Goal: Task Accomplishment & Management: Manage account settings

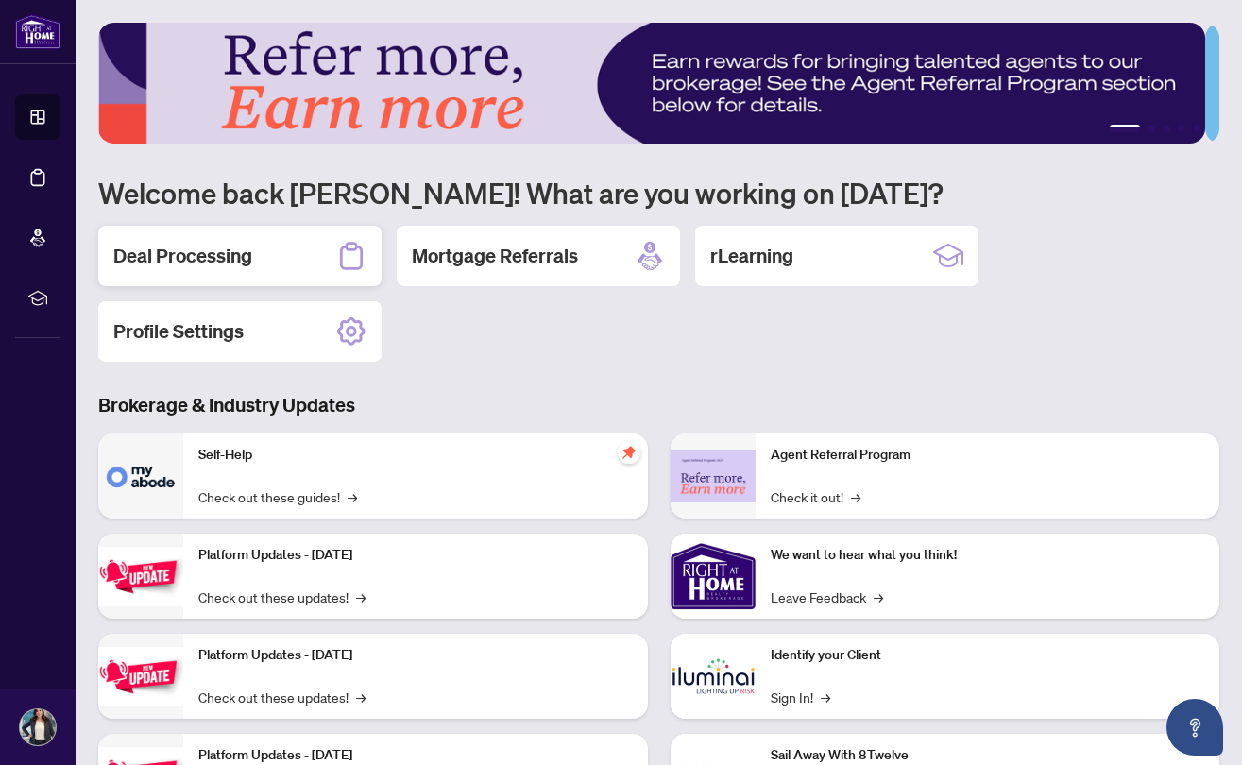
click at [279, 271] on div "Deal Processing" at bounding box center [239, 256] width 283 height 60
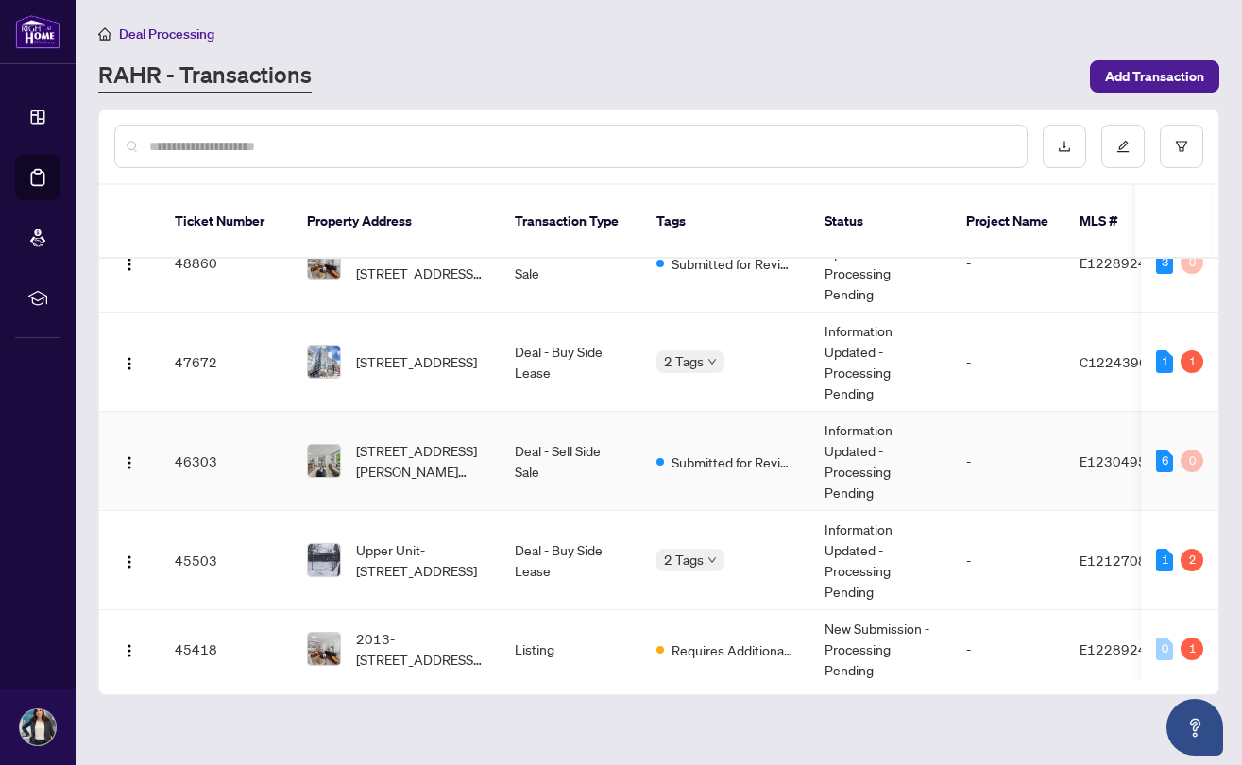
scroll to position [224, 0]
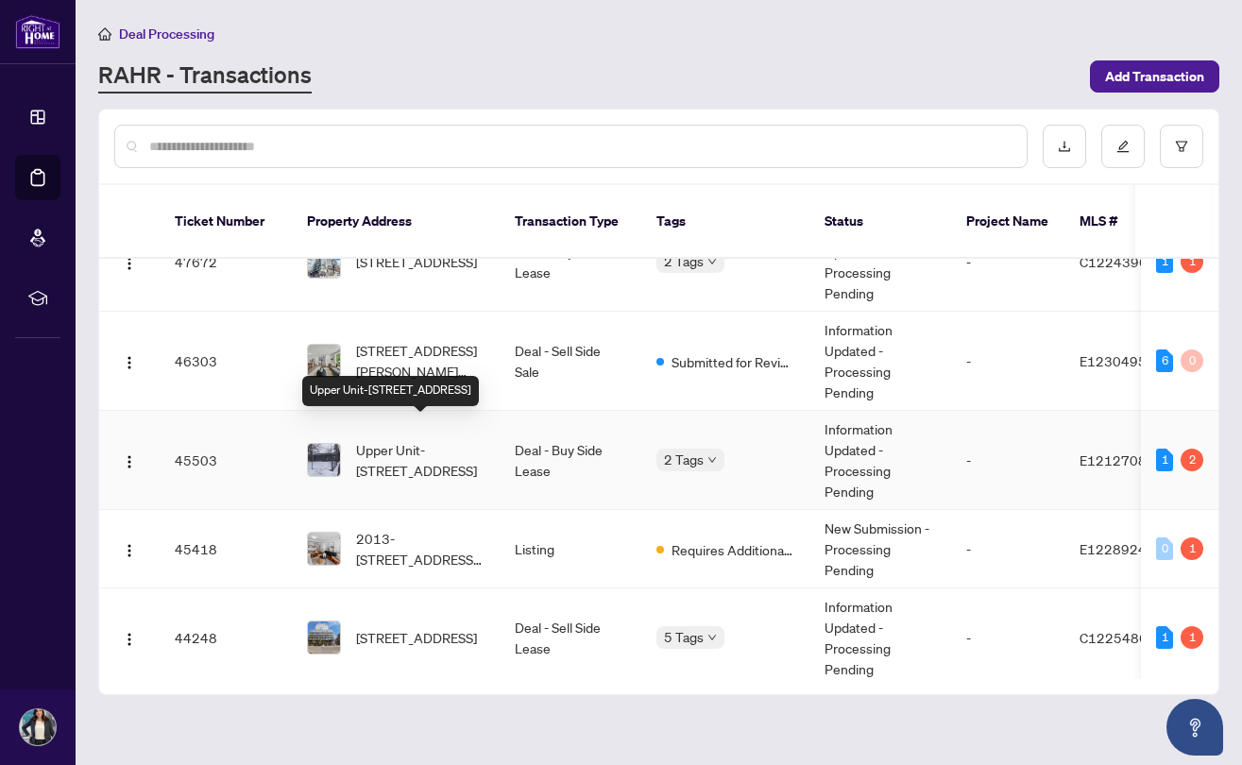
click at [374, 439] on span "Upper Unit-[STREET_ADDRESS]" at bounding box center [420, 460] width 128 height 42
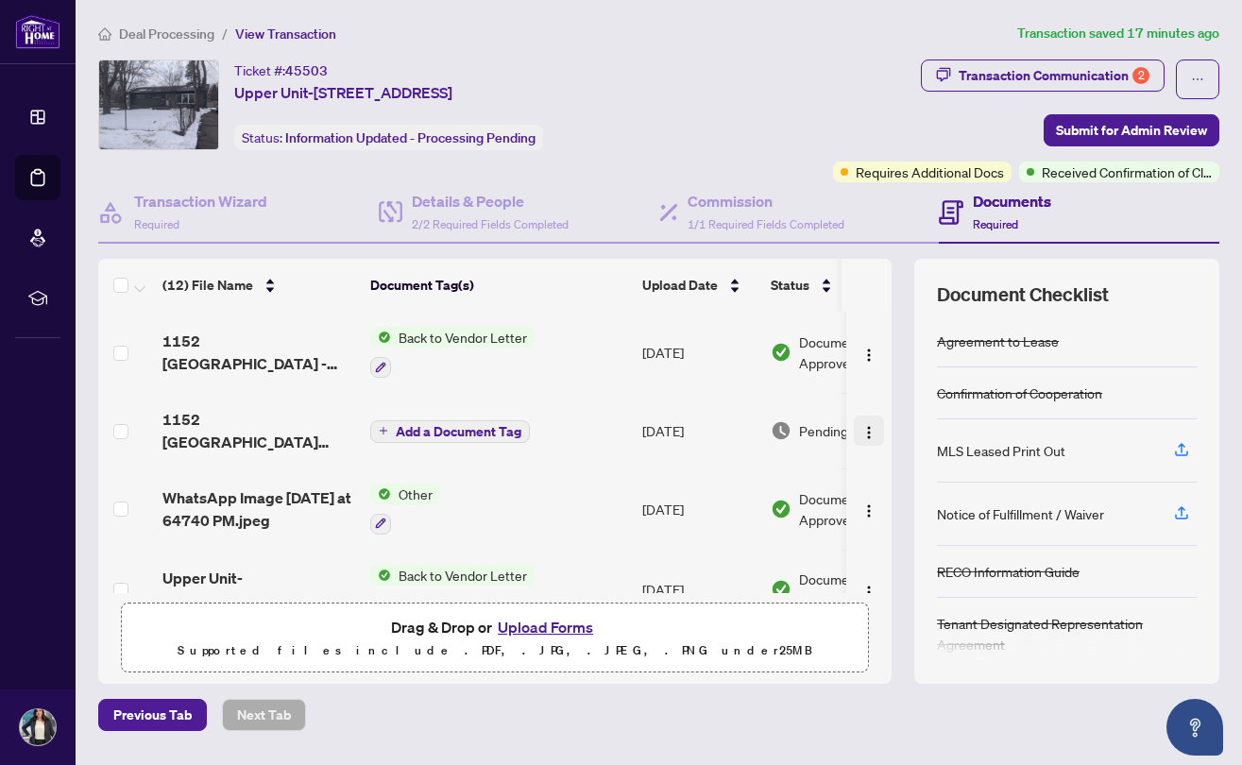
click at [861, 432] on img "button" at bounding box center [868, 432] width 15 height 15
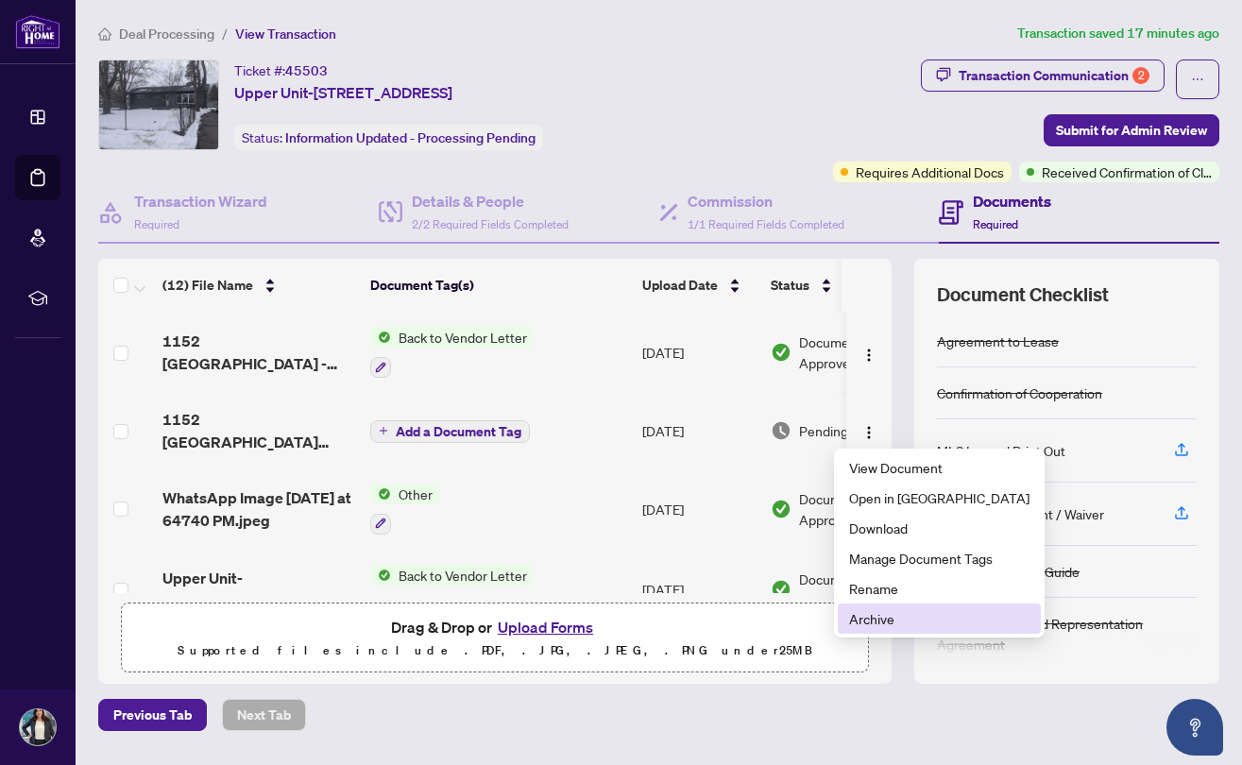
click at [879, 607] on li "Archive" at bounding box center [939, 618] width 203 height 30
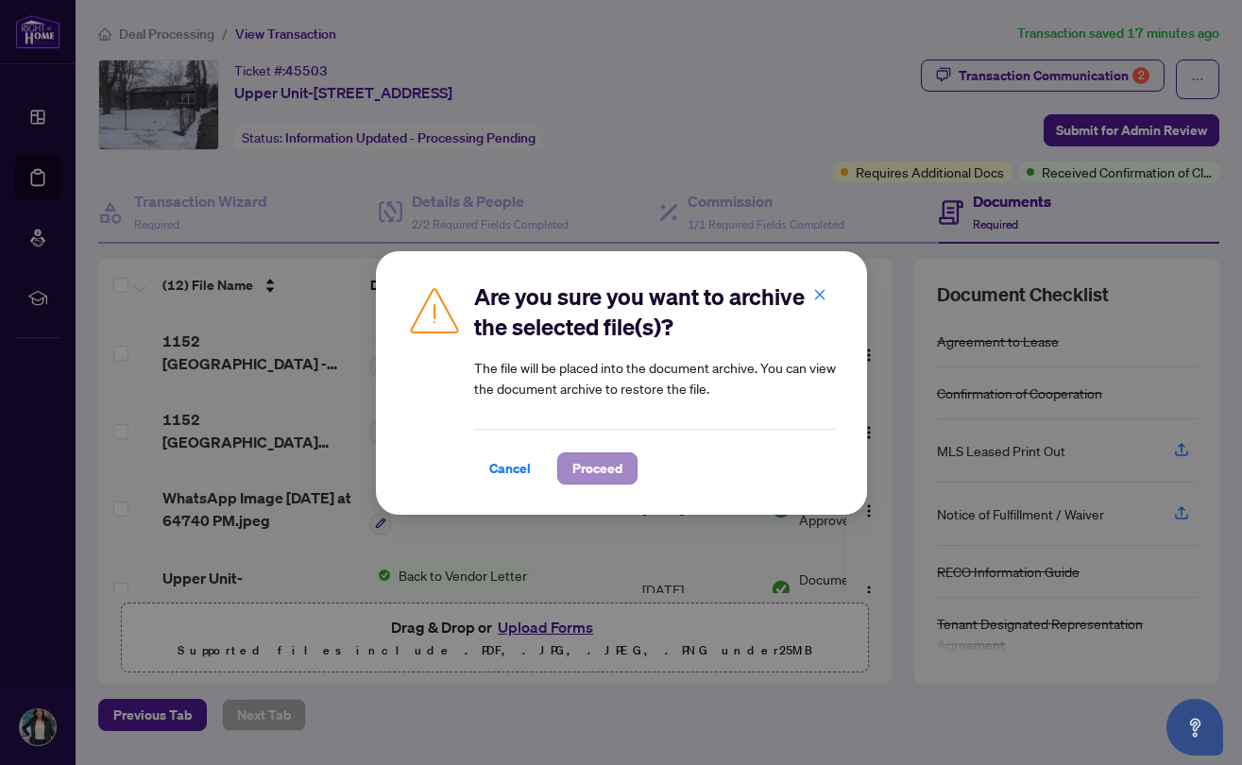
click at [585, 464] on span "Proceed" at bounding box center [597, 468] width 50 height 30
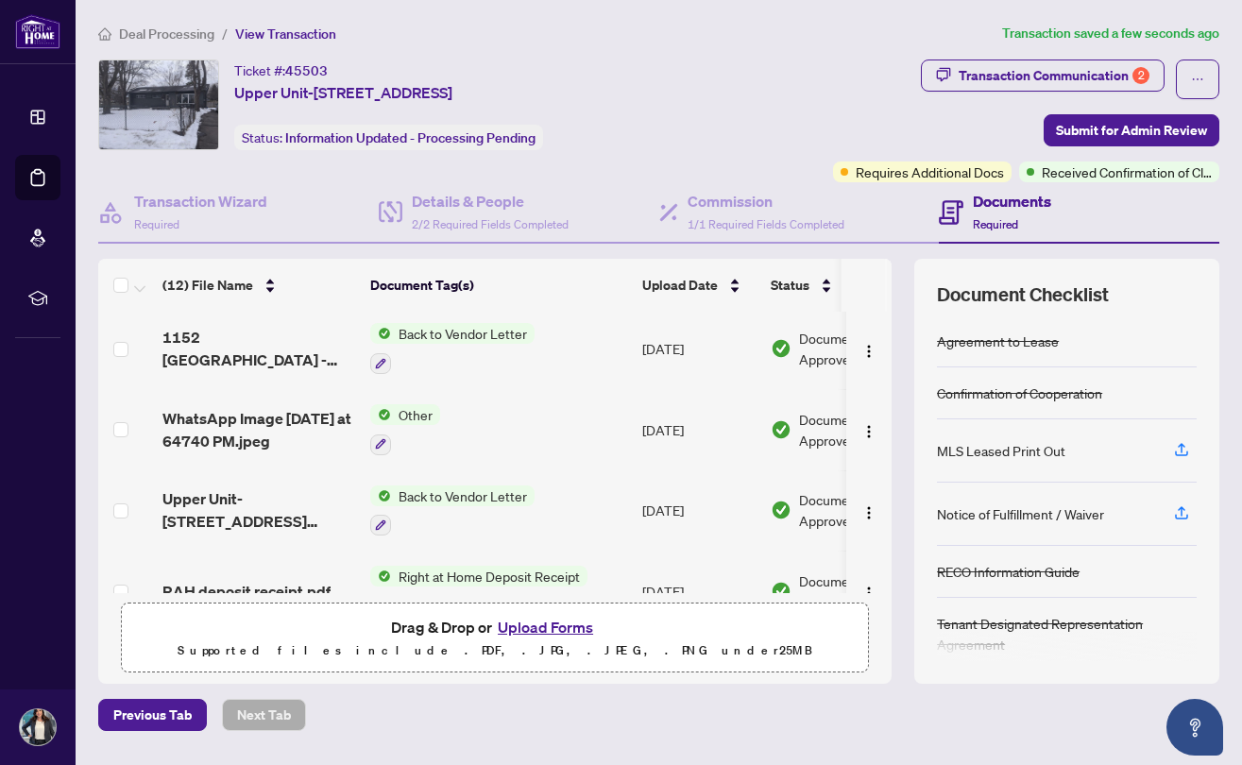
scroll to position [81, 0]
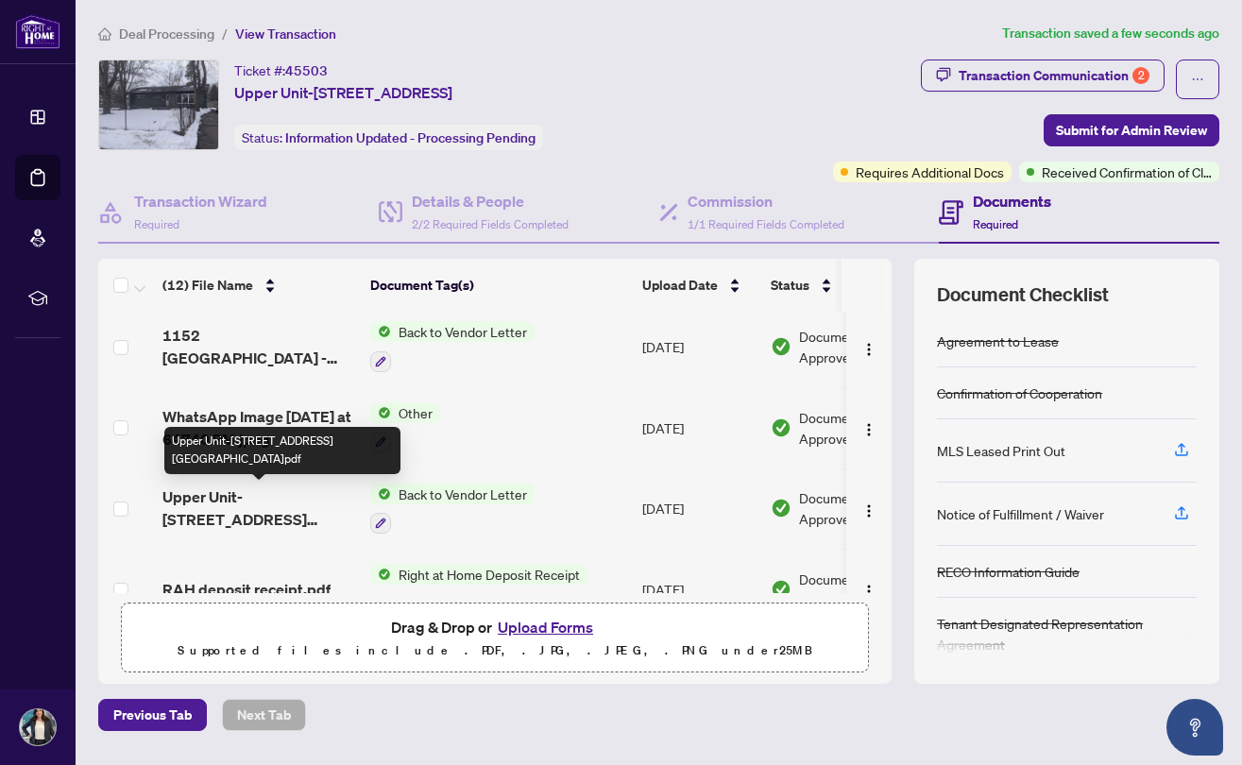
click at [241, 502] on span "Upper Unit-1152 Cedar St BTV.pdf" at bounding box center [258, 507] width 193 height 45
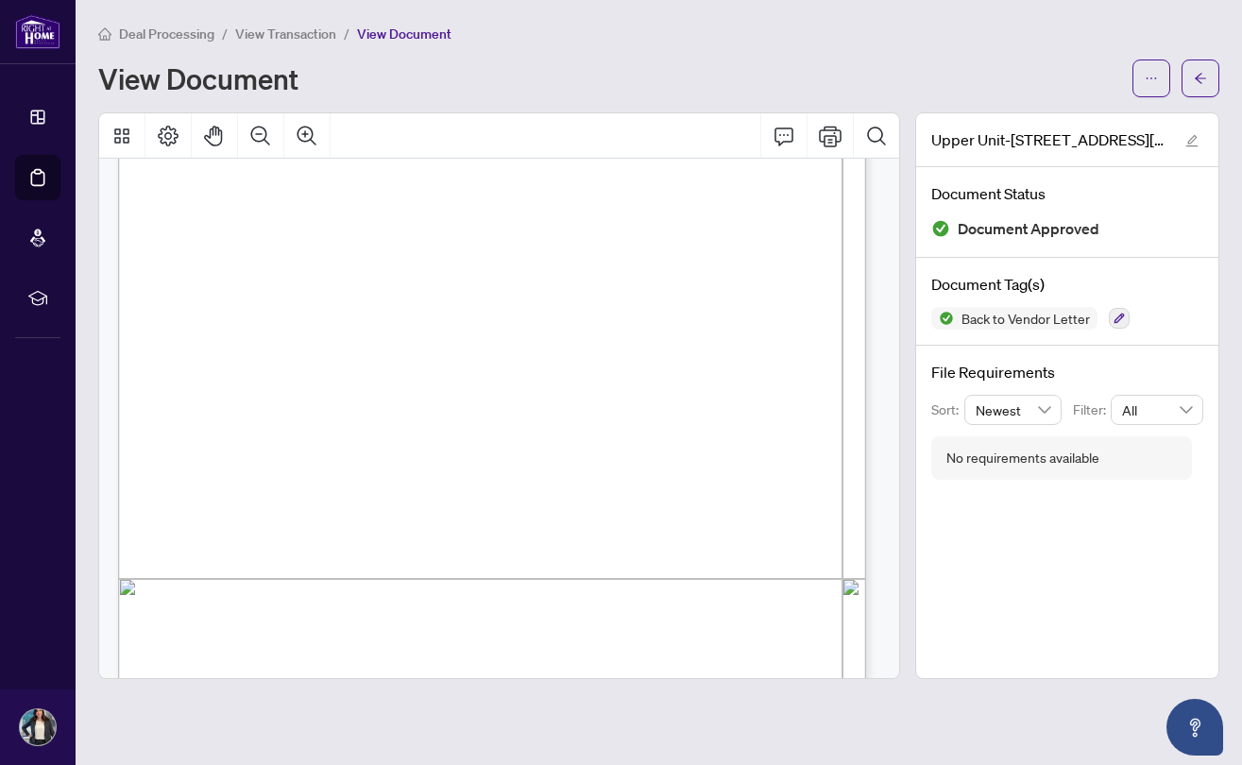
scroll to position [327, 0]
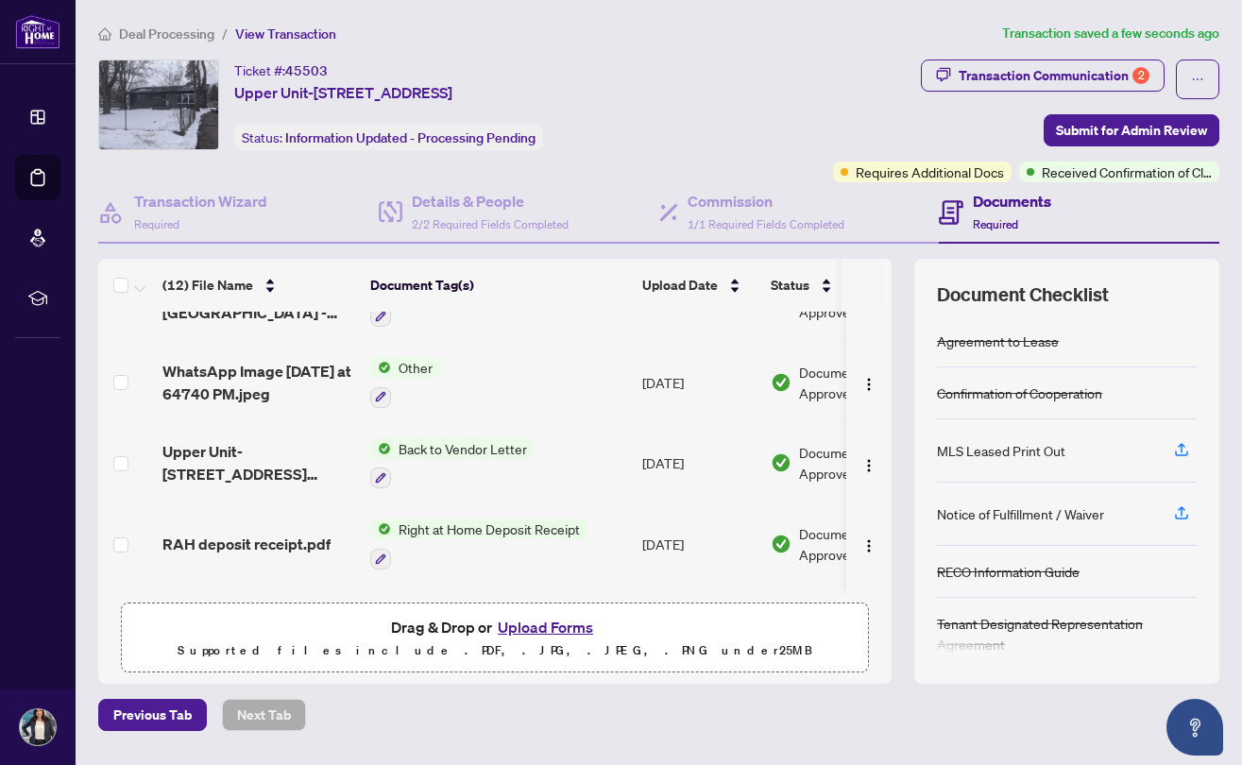
scroll to position [144, 0]
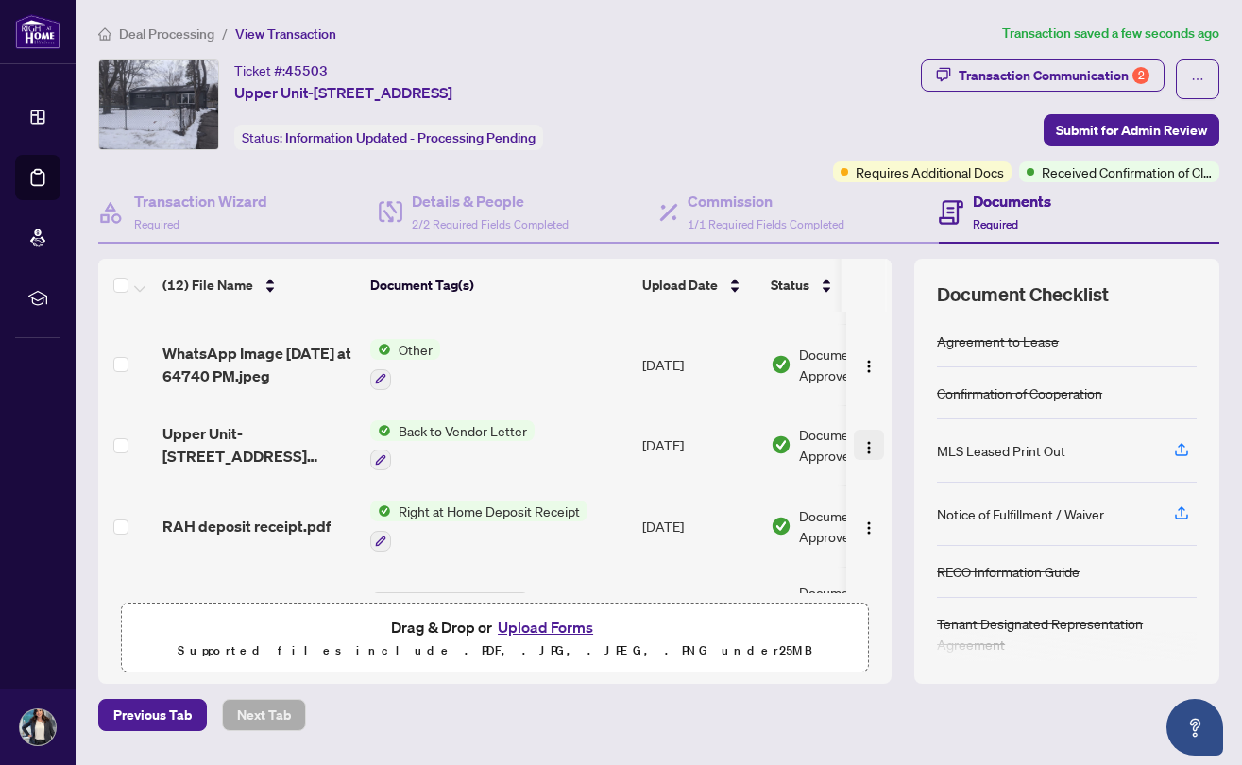
click at [858, 450] on button "button" at bounding box center [869, 445] width 30 height 30
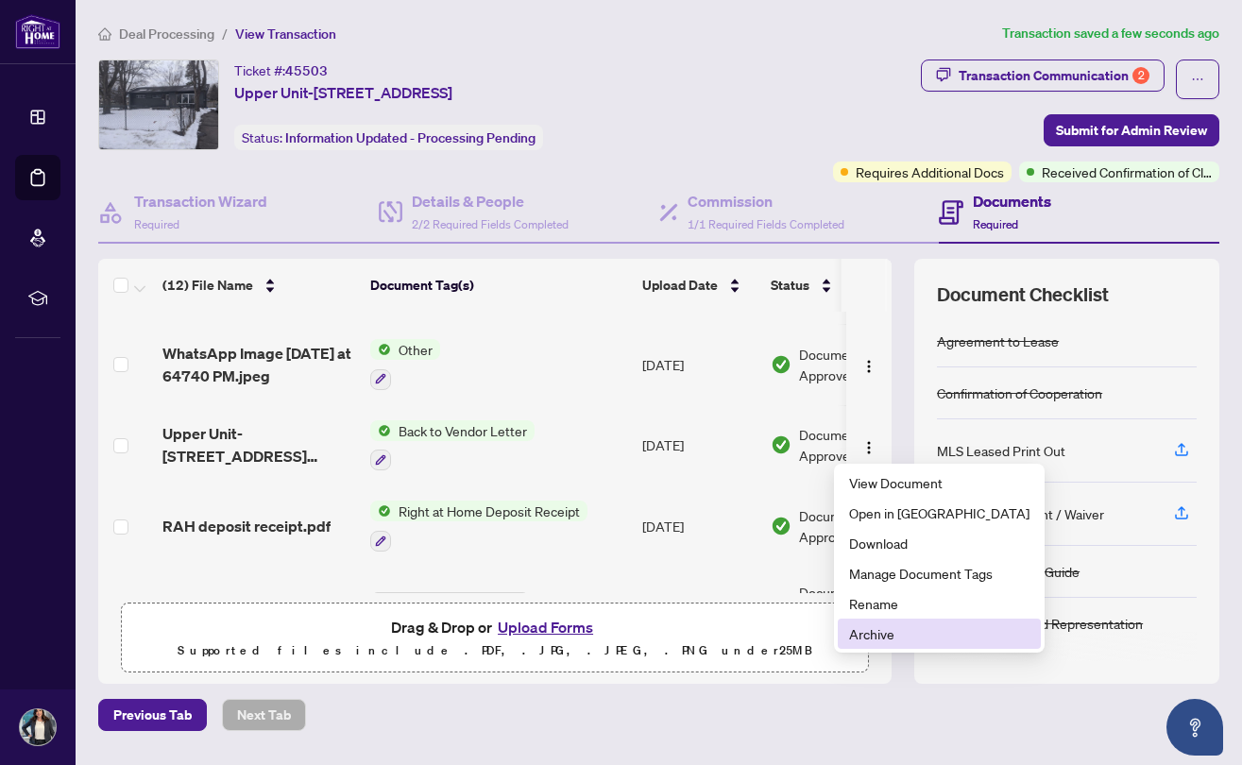
click at [861, 625] on span "Archive" at bounding box center [939, 633] width 180 height 21
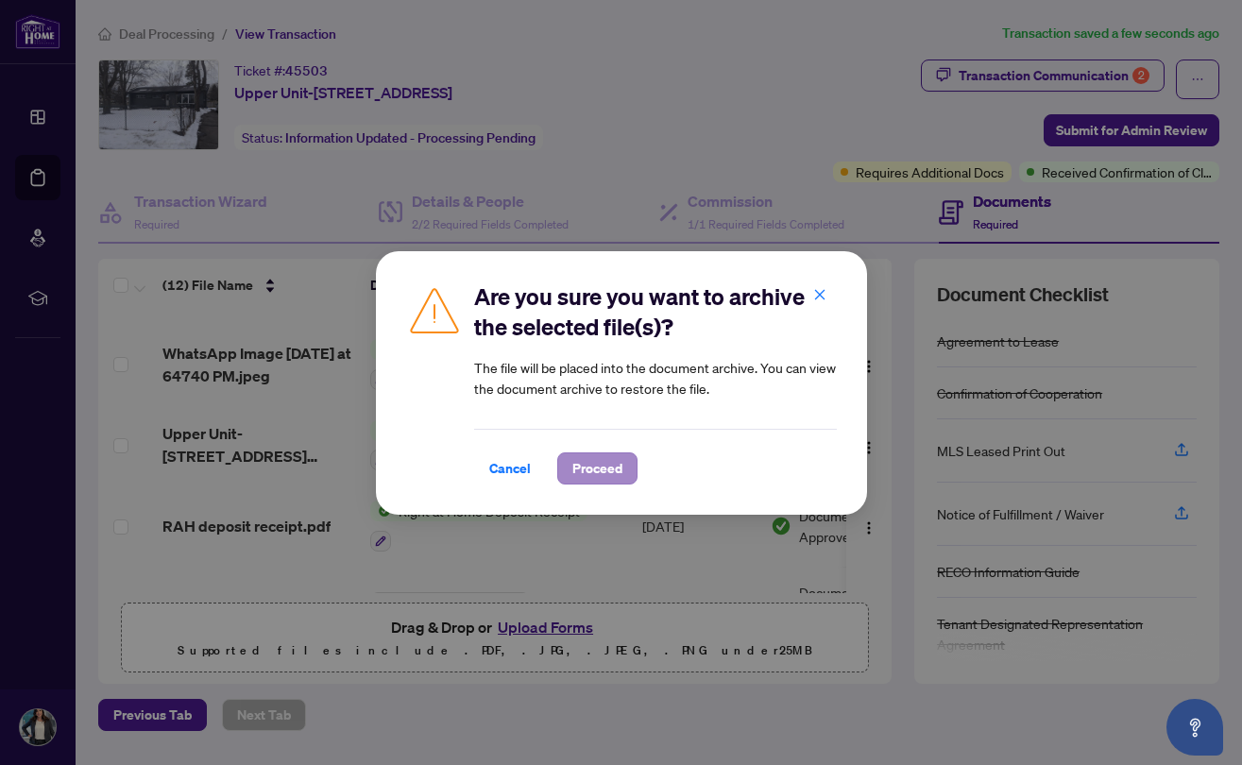
click at [584, 475] on span "Proceed" at bounding box center [597, 468] width 50 height 30
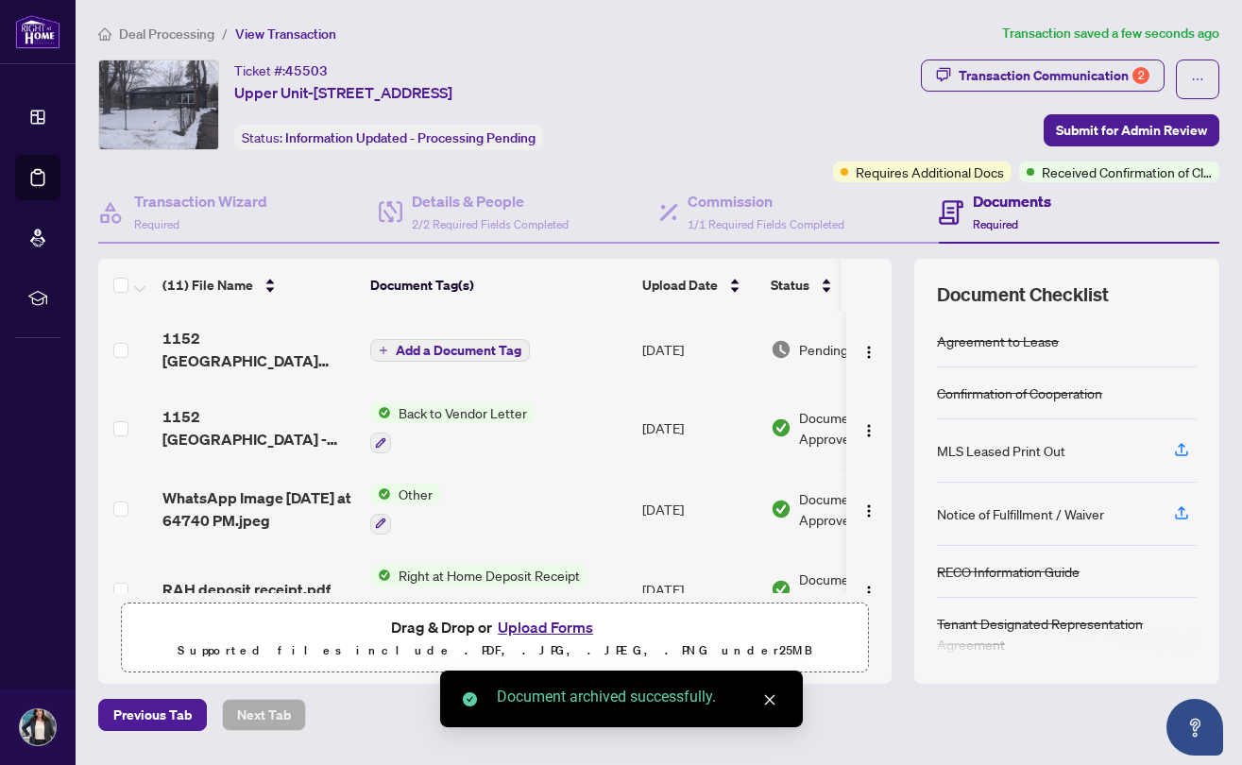
scroll to position [0, 0]
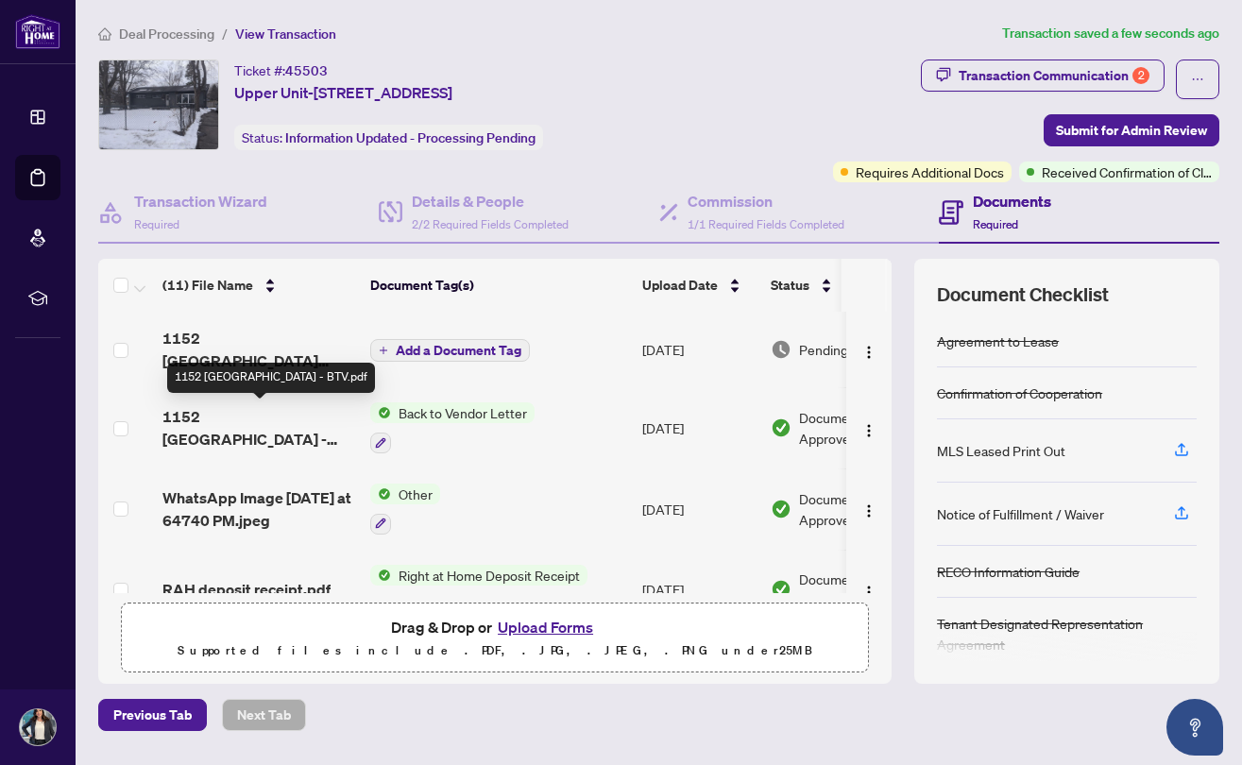
click at [275, 422] on span "1152 Cedar Park Upper - BTV.pdf" at bounding box center [258, 427] width 193 height 45
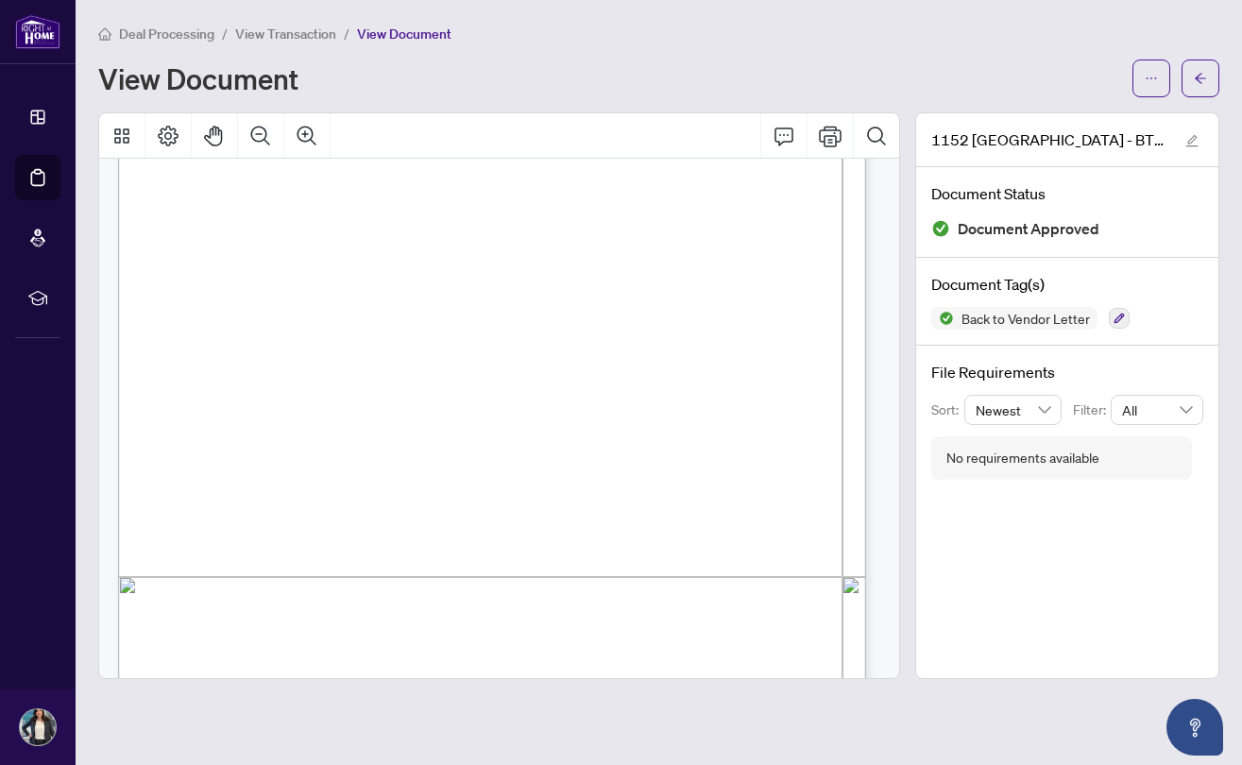
scroll to position [337, 0]
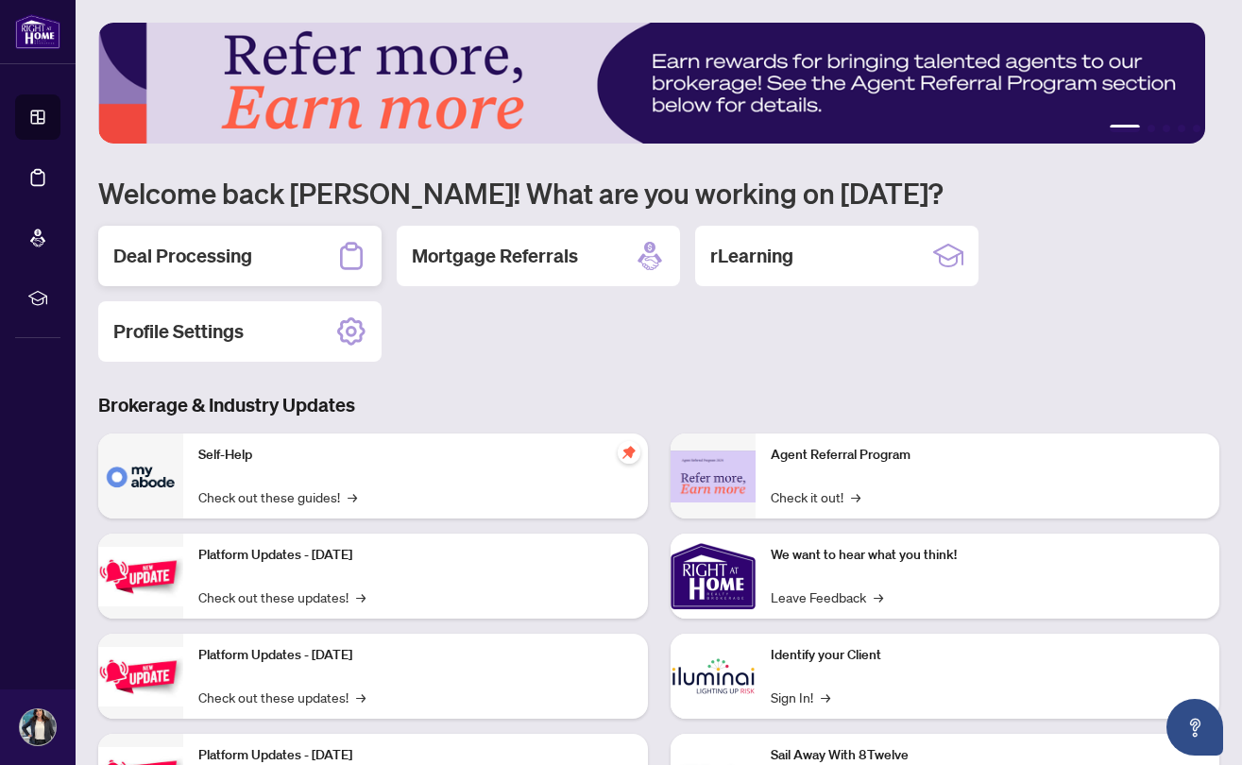
click at [176, 263] on h2 "Deal Processing" at bounding box center [182, 256] width 139 height 26
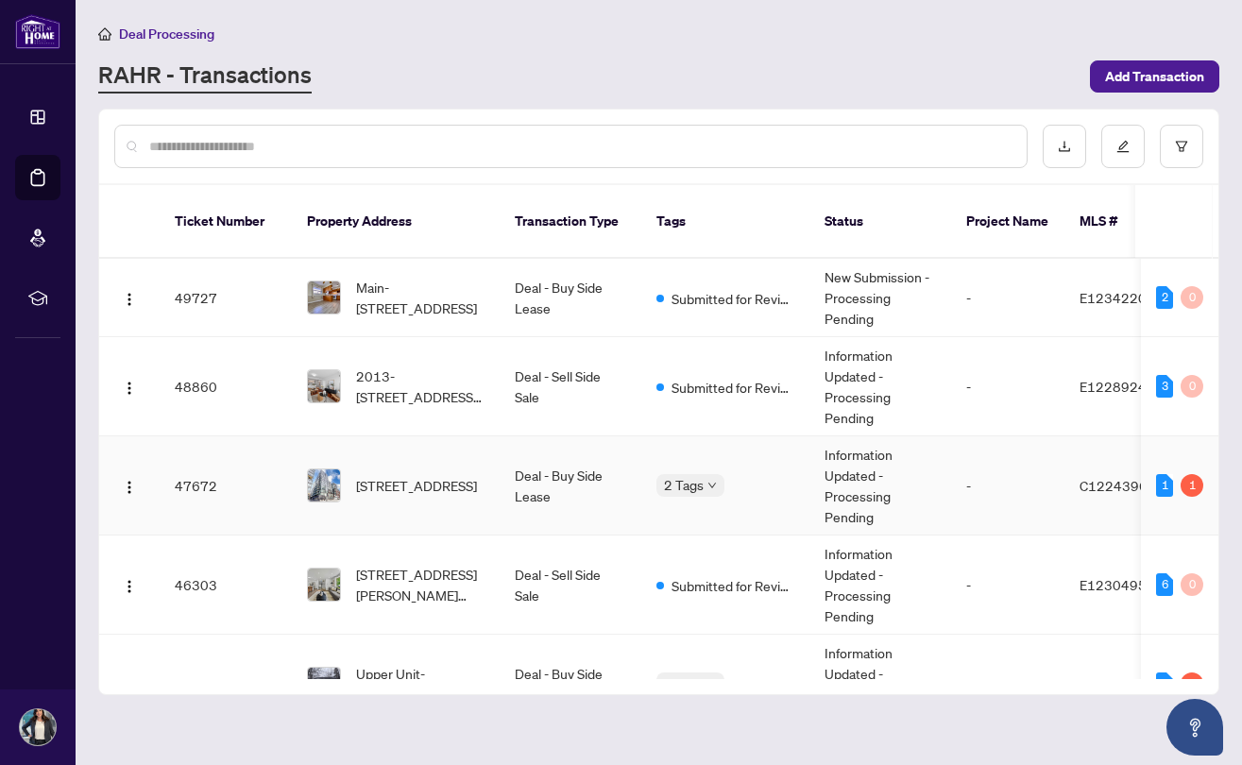
click at [377, 475] on span "[STREET_ADDRESS]" at bounding box center [416, 485] width 121 height 21
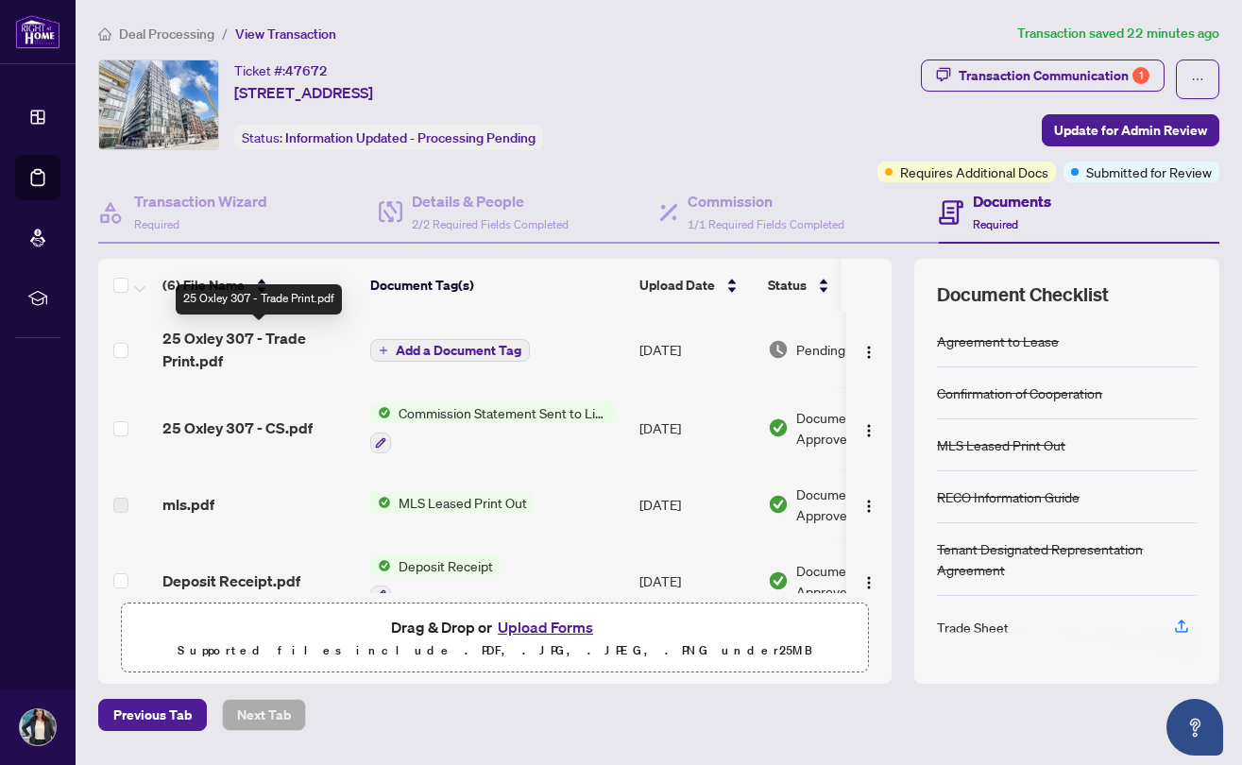
click at [299, 338] on span "25 Oxley 307 - Trade Print.pdf" at bounding box center [258, 349] width 193 height 45
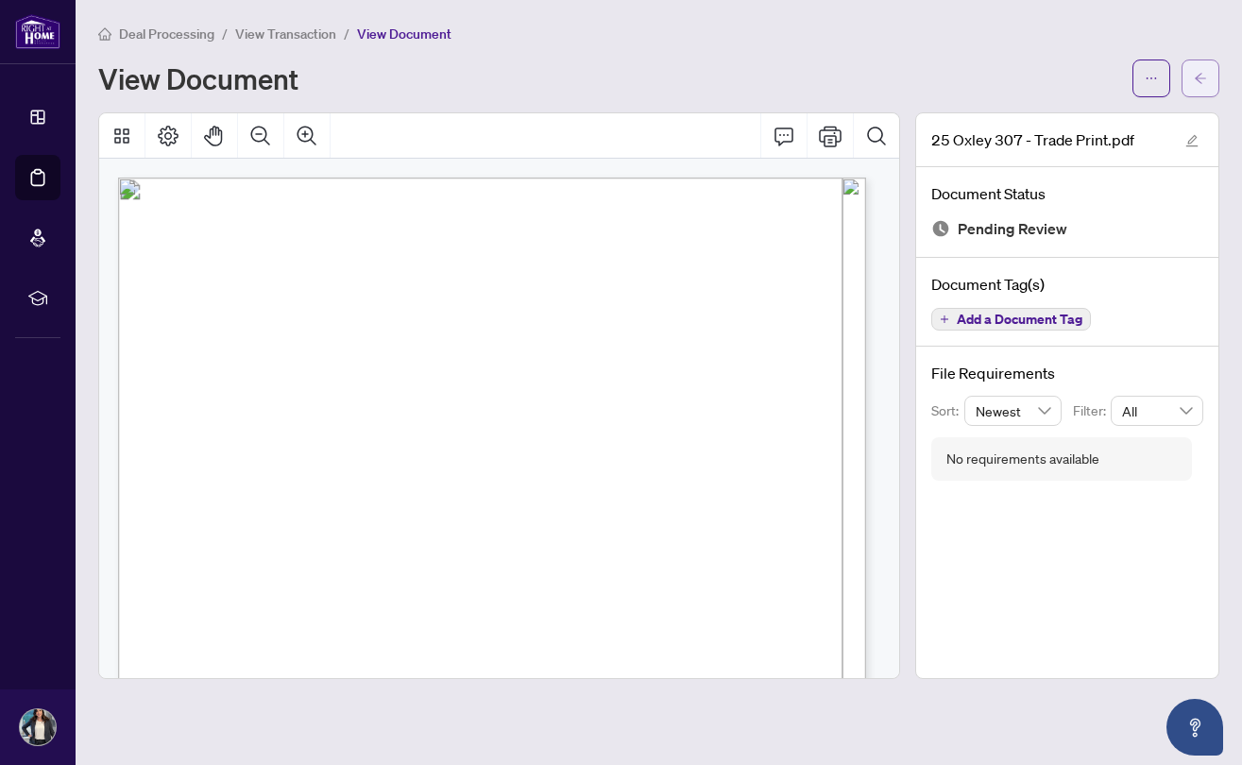
click at [1212, 83] on button "button" at bounding box center [1200, 78] width 38 height 38
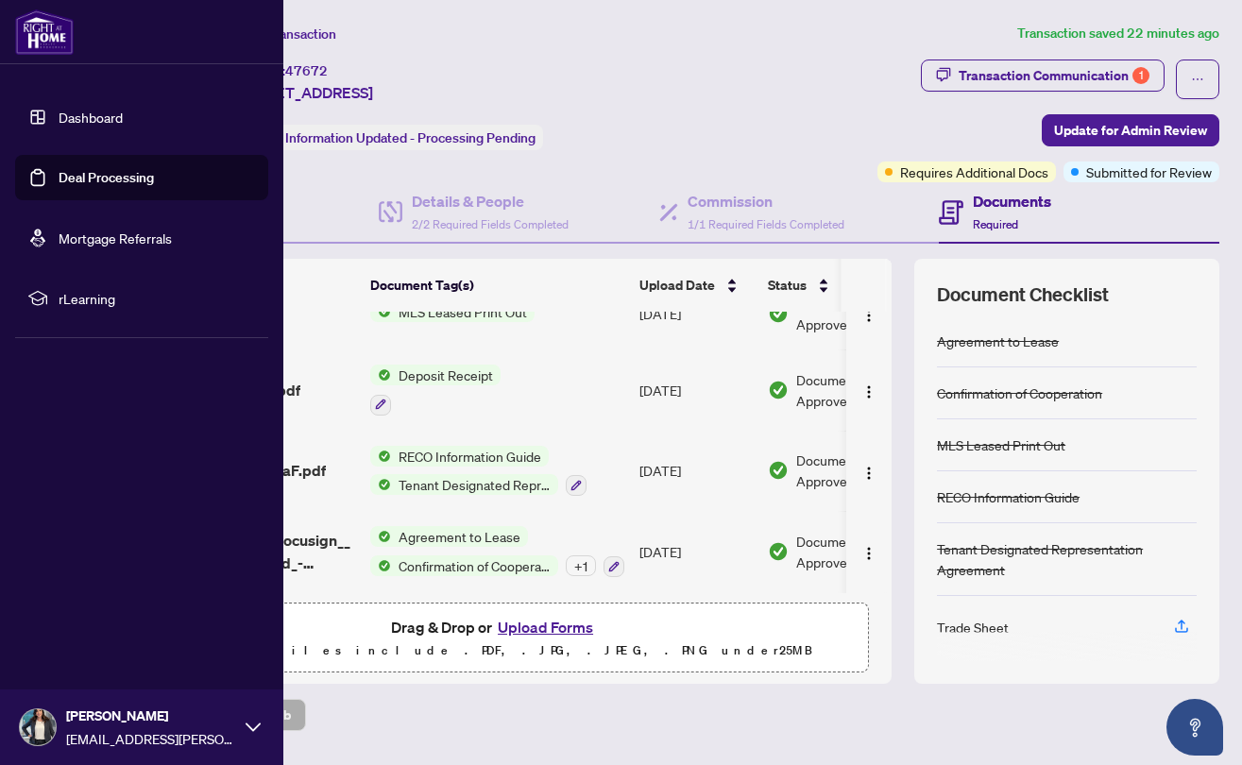
scroll to position [197, 0]
click at [59, 109] on link "Dashboard" at bounding box center [91, 117] width 64 height 17
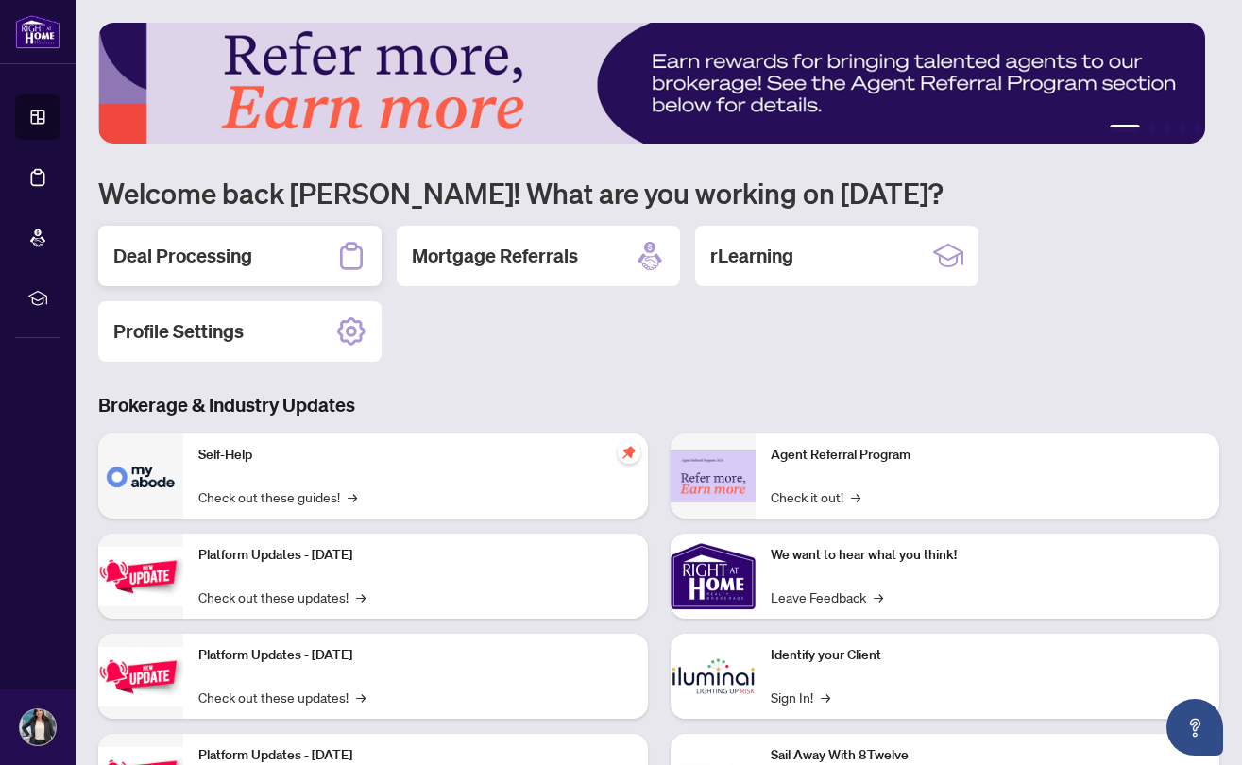
click at [248, 261] on h2 "Deal Processing" at bounding box center [182, 256] width 139 height 26
